Goal: Book appointment/travel/reservation

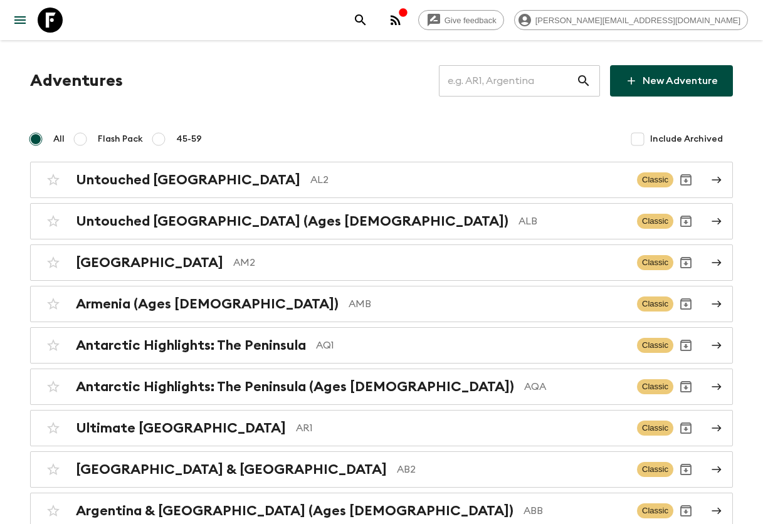
click at [533, 77] on input "text" at bounding box center [507, 80] width 137 height 35
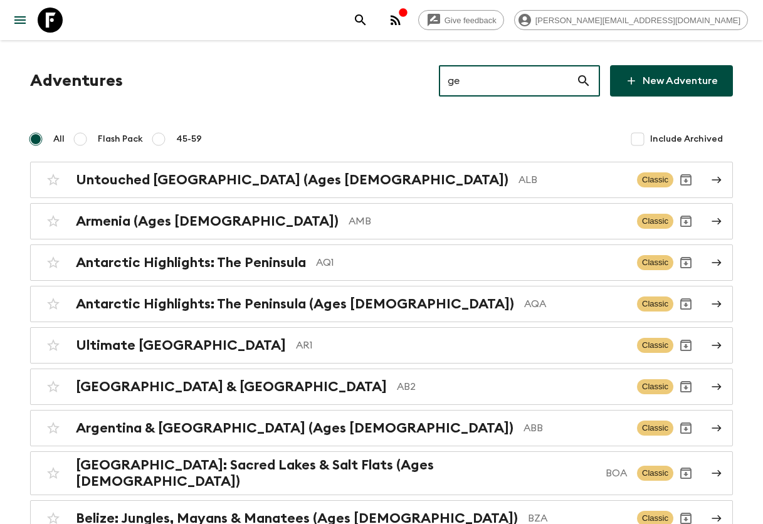
type input "ge1"
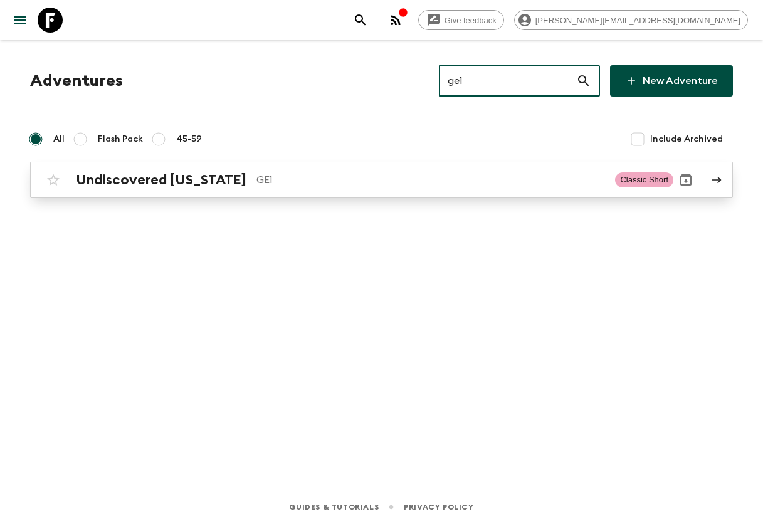
click at [170, 186] on h2 "Undiscovered [US_STATE]" at bounding box center [161, 180] width 171 height 16
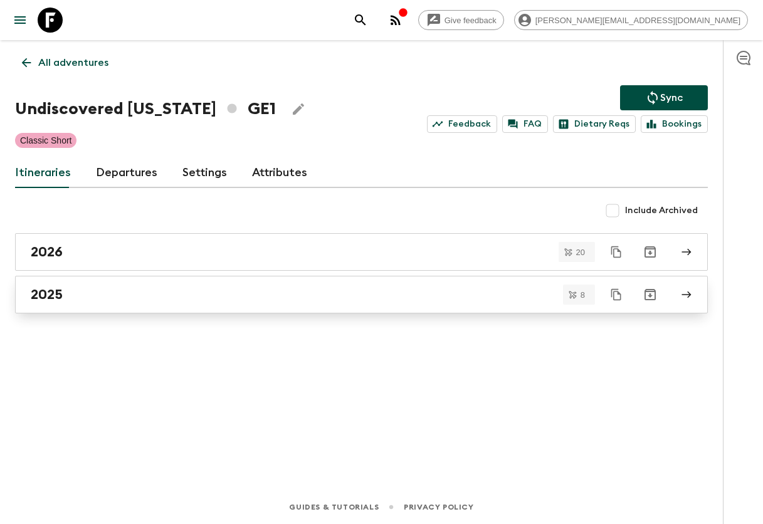
click at [104, 298] on div "2025" at bounding box center [350, 294] width 638 height 16
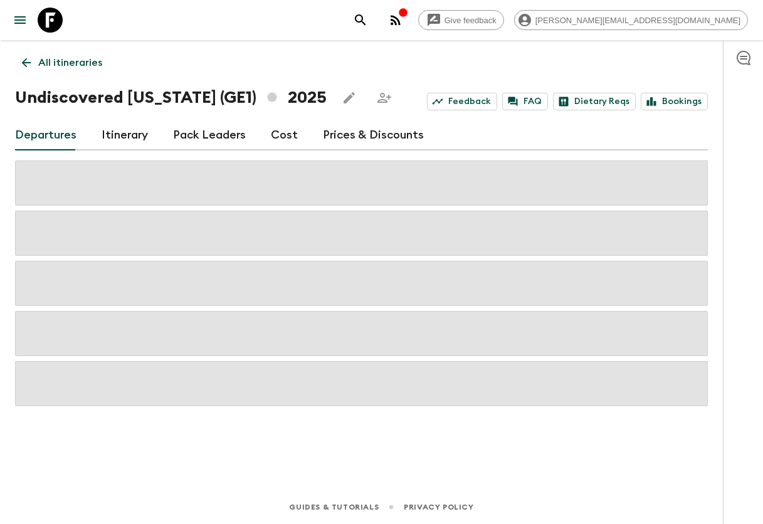
click at [139, 125] on link "Itinerary" at bounding box center [125, 135] width 46 height 30
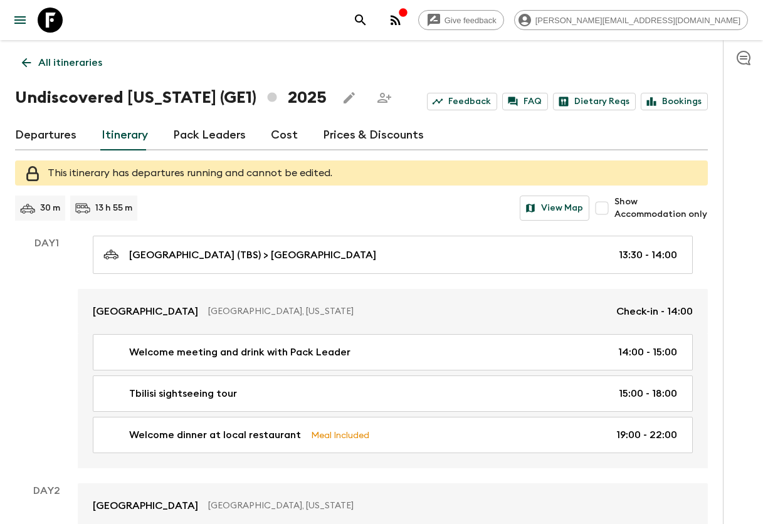
click at [56, 134] on link "Departures" at bounding box center [45, 135] width 61 height 30
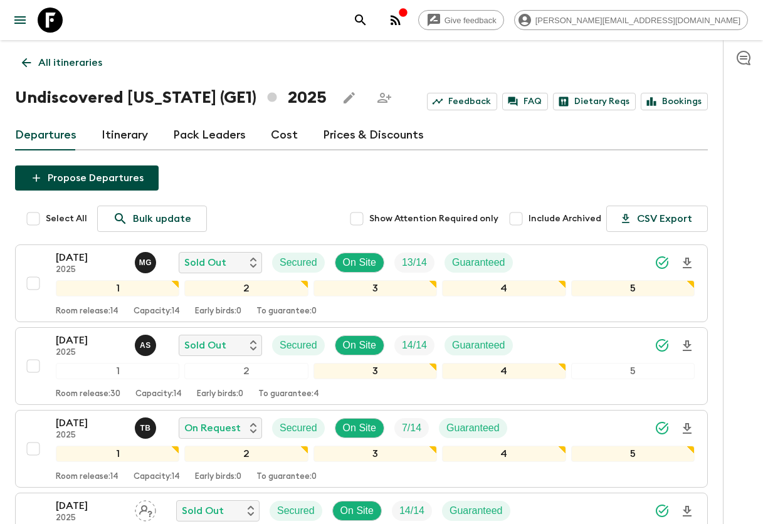
click at [130, 139] on link "Itinerary" at bounding box center [125, 135] width 46 height 30
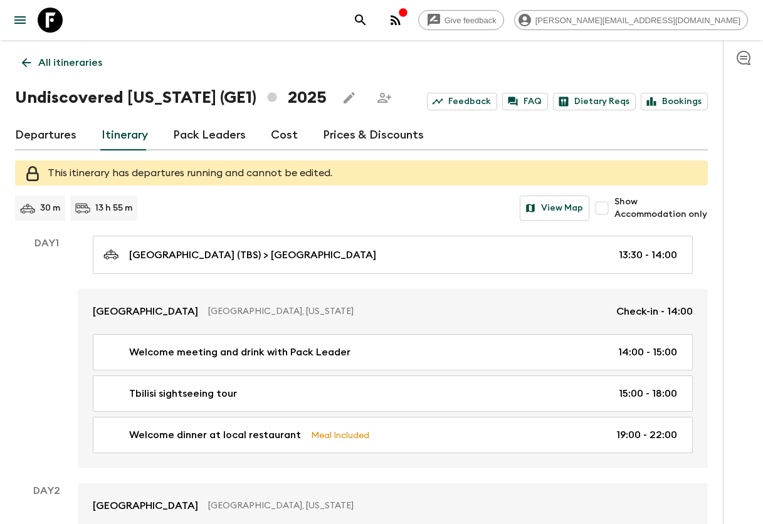
click at [56, 138] on link "Departures" at bounding box center [45, 135] width 61 height 30
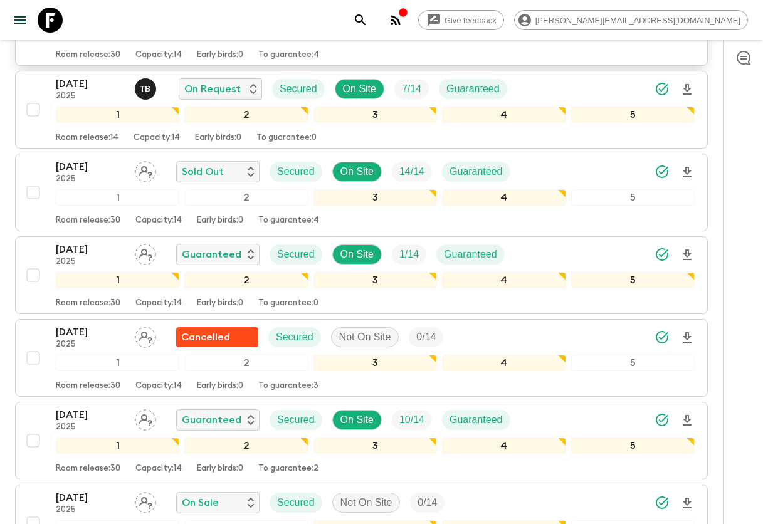
scroll to position [344, 0]
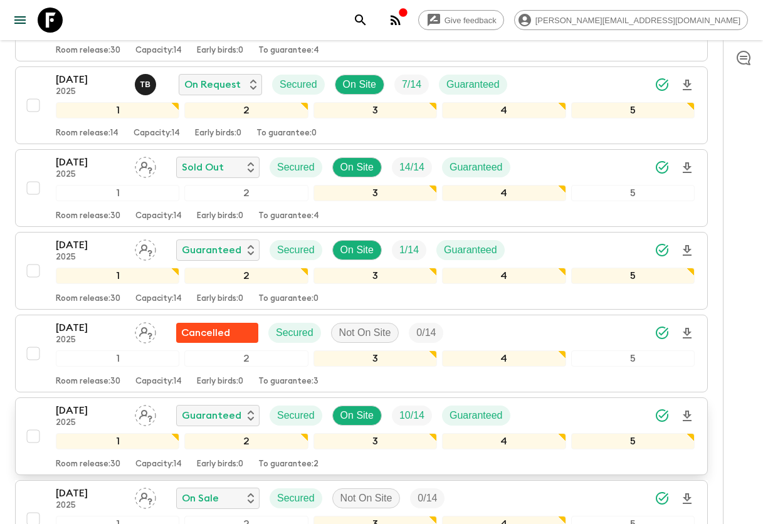
click at [78, 413] on p "[DATE]" at bounding box center [90, 410] width 69 height 15
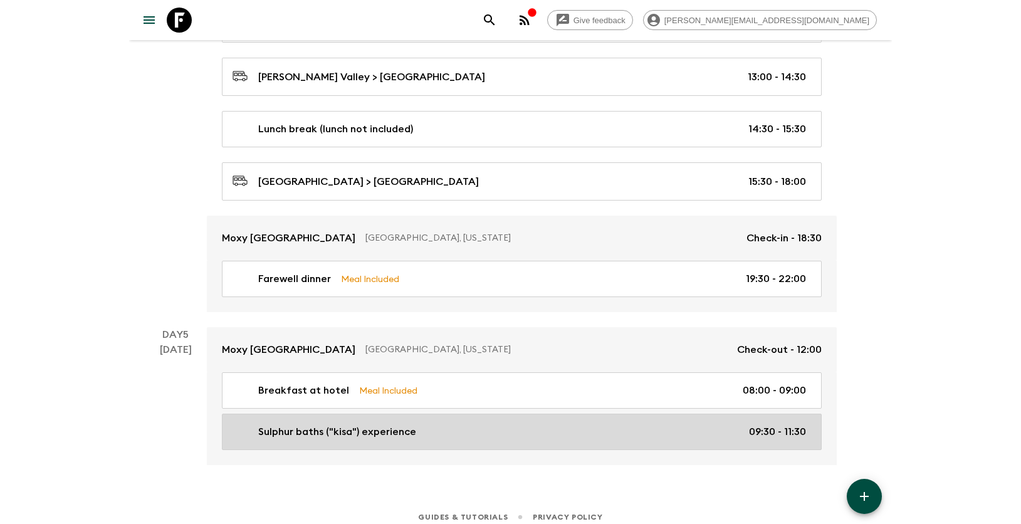
scroll to position [1588, 0]
